Goal: Navigation & Orientation: Find specific page/section

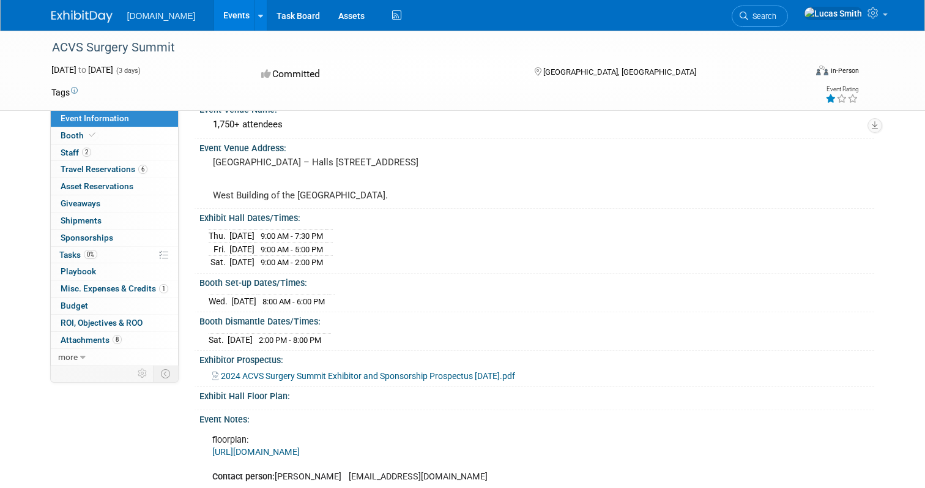
scroll to position [50, 0]
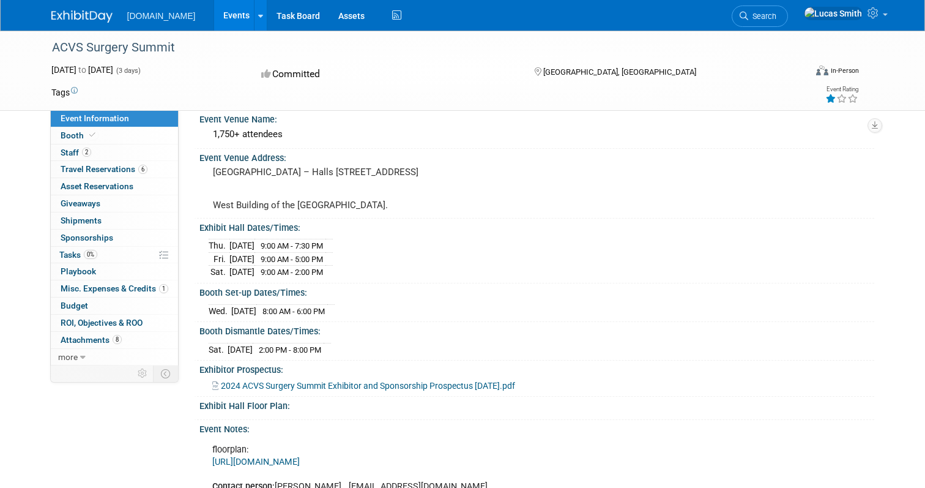
click at [220, 15] on link "Events" at bounding box center [236, 15] width 45 height 31
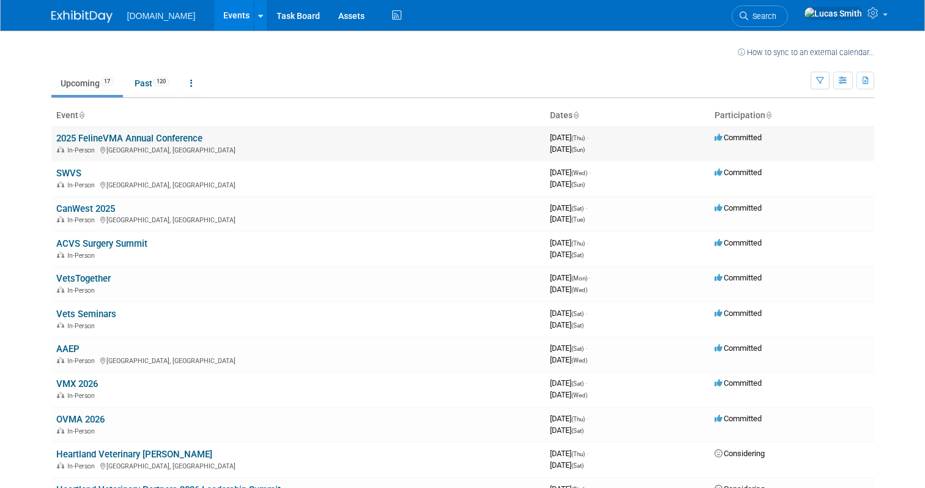
click at [137, 143] on link "2025 FelineVMA Annual Conference" at bounding box center [129, 138] width 146 height 11
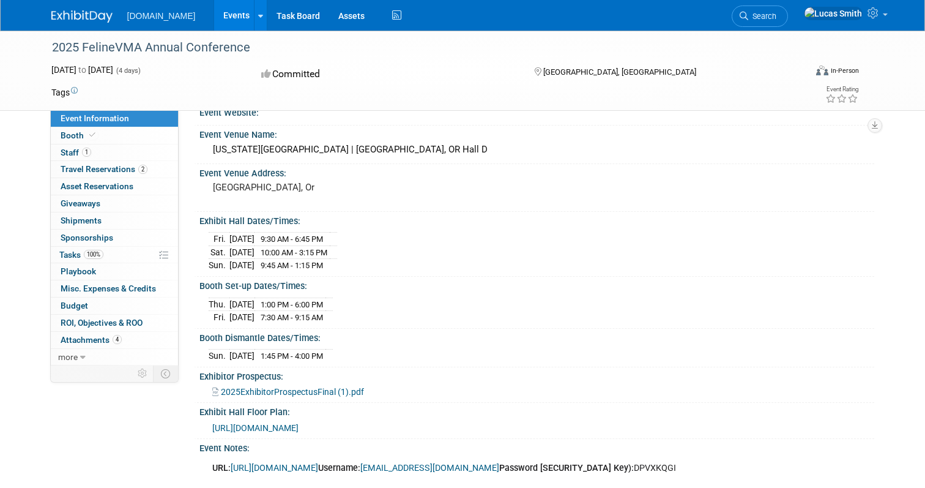
scroll to position [21, 0]
